Goal: Find contact information: Find contact information

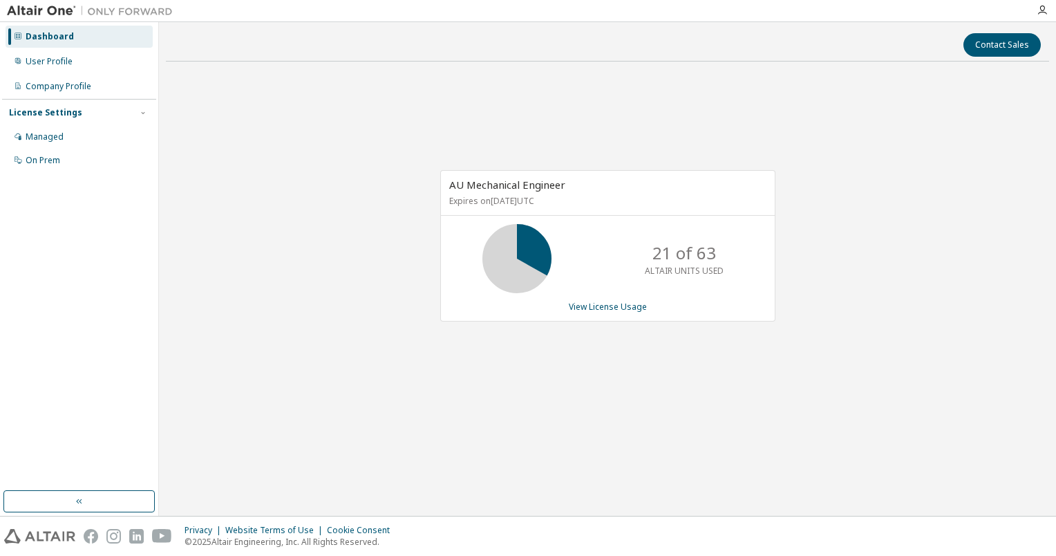
click at [1055, 254] on div "Contact Sales AU Mechanical Engineer Expires on [DATE] UTC 21 of 63 ALTAIR UNIT…" at bounding box center [607, 268] width 897 height 493
